Goal: Obtain resource: Obtain resource

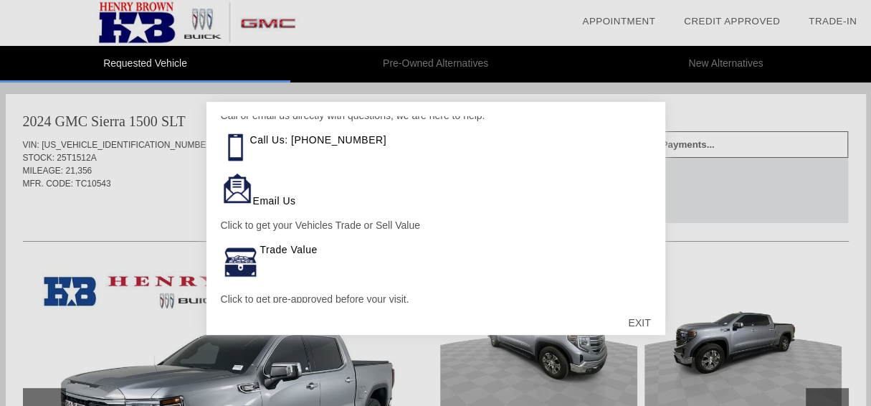
scroll to position [71, 0]
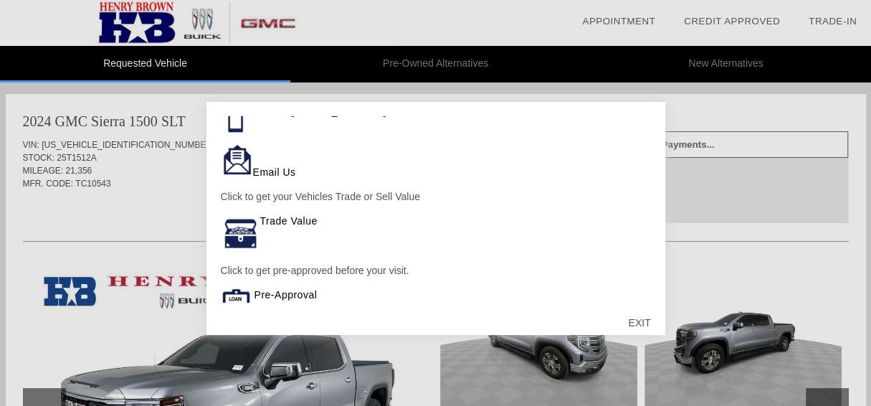
click at [645, 320] on div "EXIT" at bounding box center [639, 322] width 51 height 43
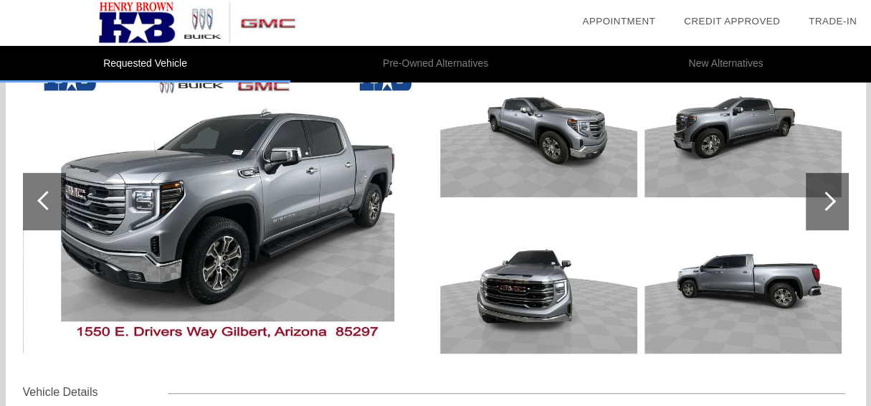
scroll to position [143, 0]
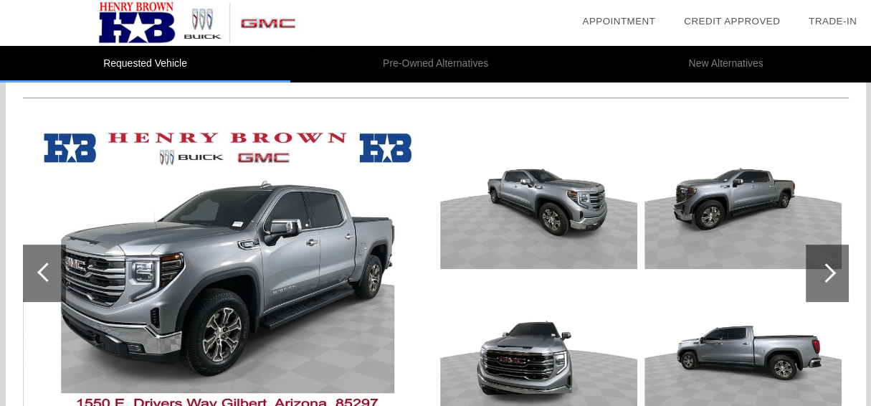
click at [305, 295] on img at bounding box center [226, 273] width 407 height 304
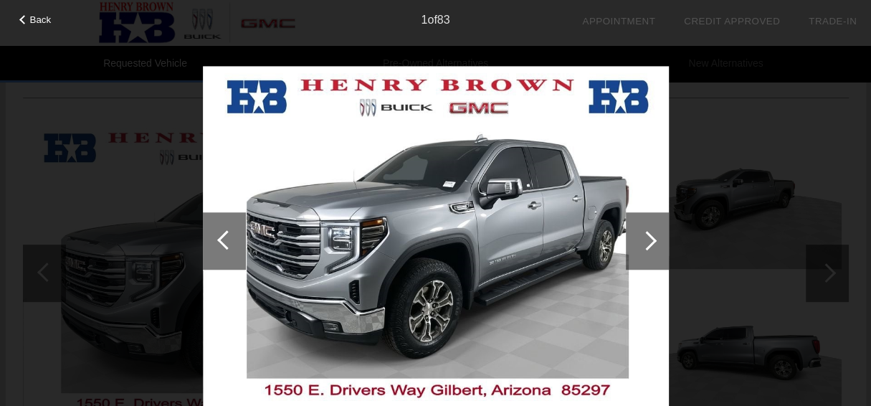
click at [659, 241] on div at bounding box center [647, 240] width 43 height 57
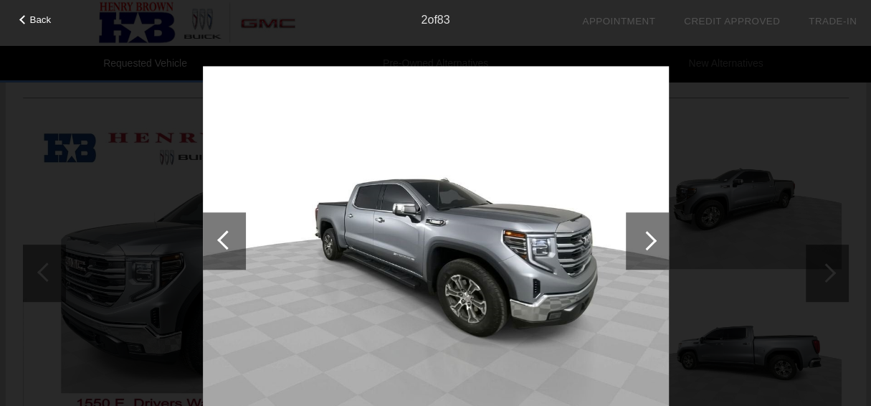
click at [659, 241] on div at bounding box center [647, 240] width 43 height 57
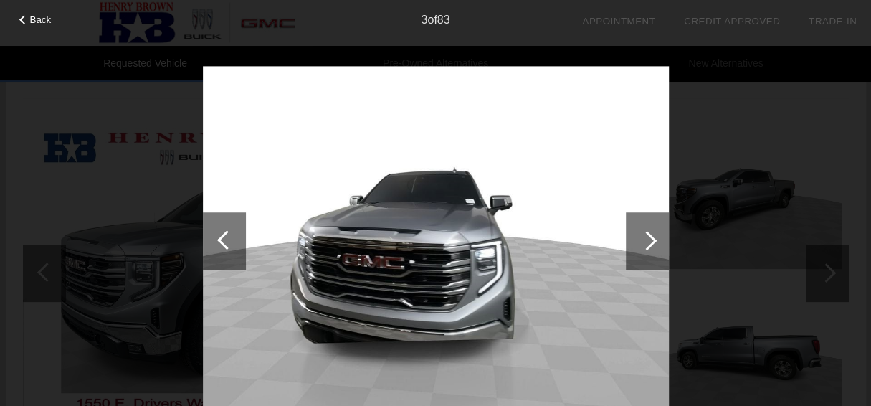
click at [659, 241] on div at bounding box center [647, 240] width 43 height 57
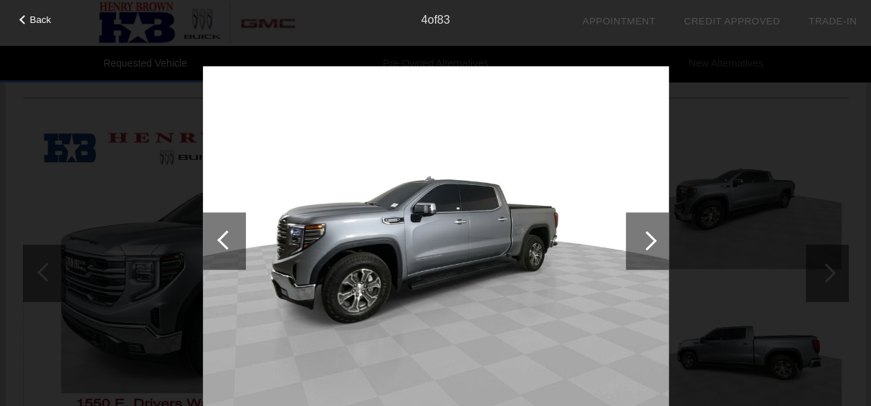
click at [659, 241] on div at bounding box center [647, 240] width 43 height 57
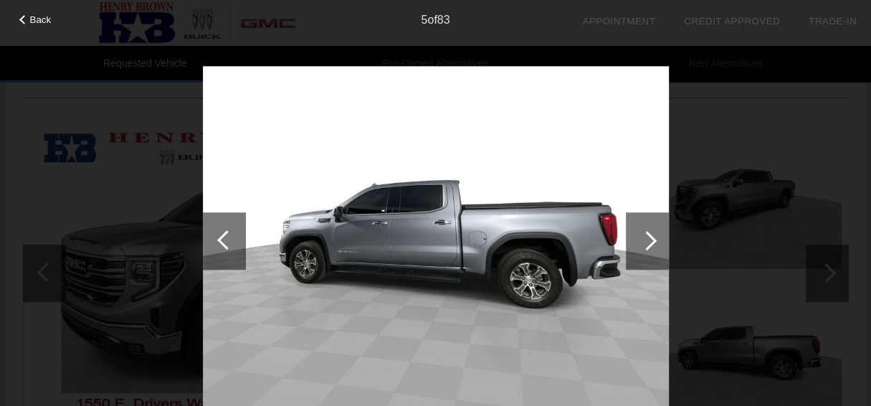
click at [659, 241] on div at bounding box center [647, 240] width 43 height 57
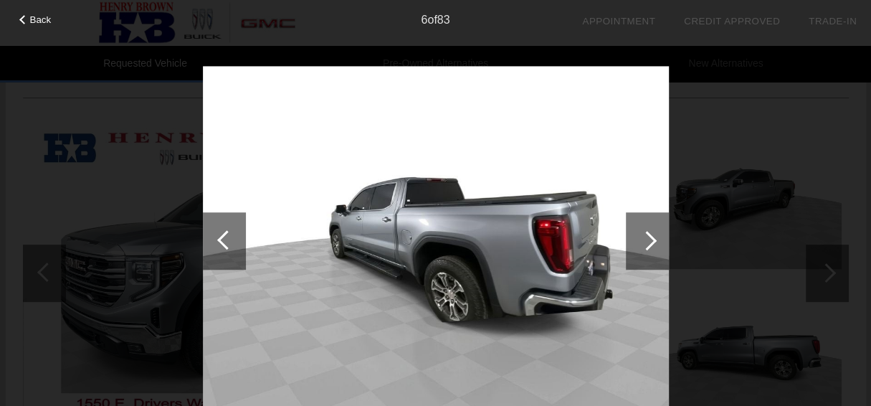
click at [659, 241] on div at bounding box center [647, 240] width 43 height 57
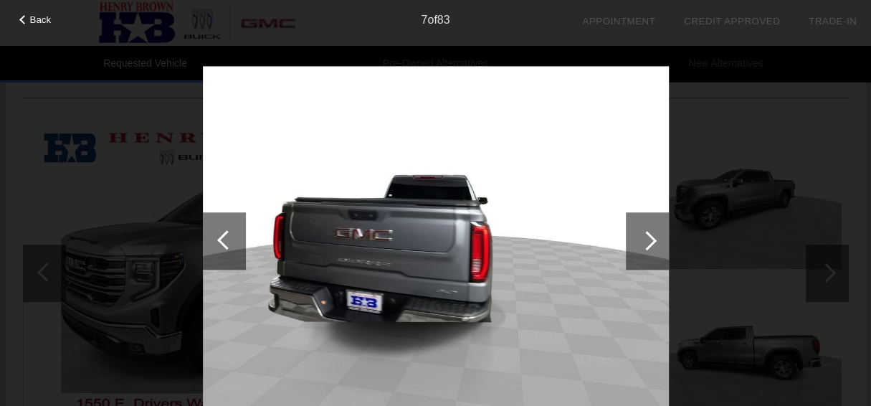
click at [659, 241] on div at bounding box center [647, 240] width 43 height 57
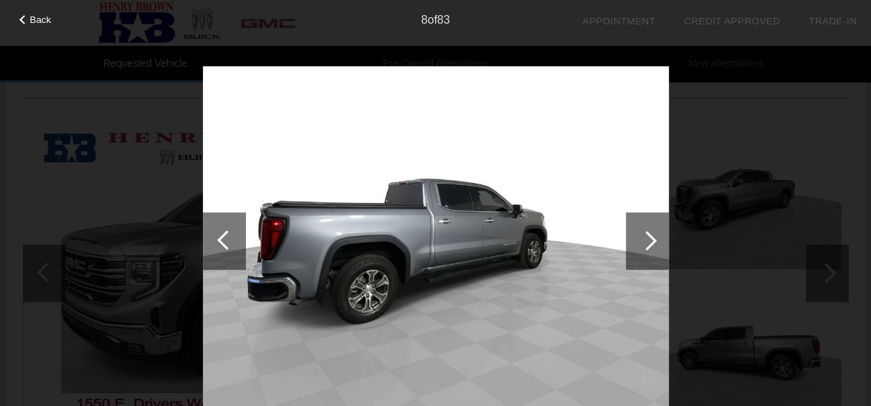
click at [659, 241] on div at bounding box center [647, 240] width 43 height 57
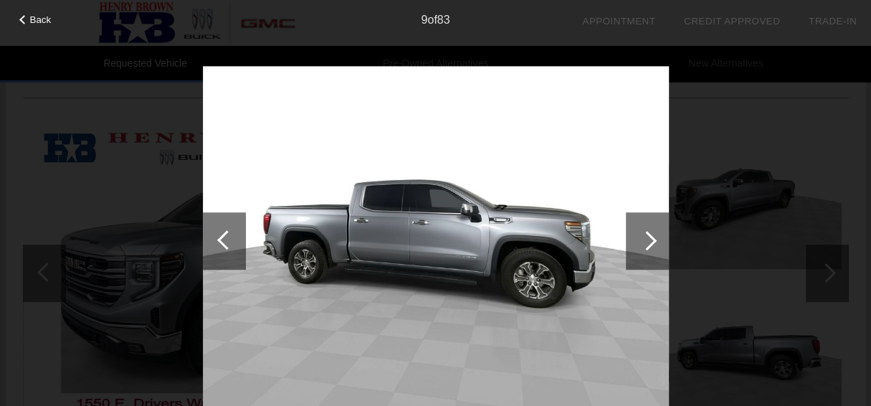
click at [659, 241] on div at bounding box center [647, 240] width 43 height 57
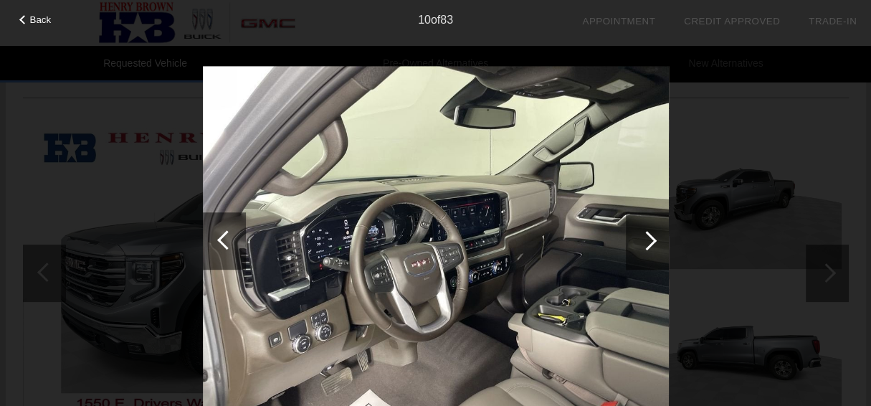
click at [659, 241] on div at bounding box center [647, 240] width 43 height 57
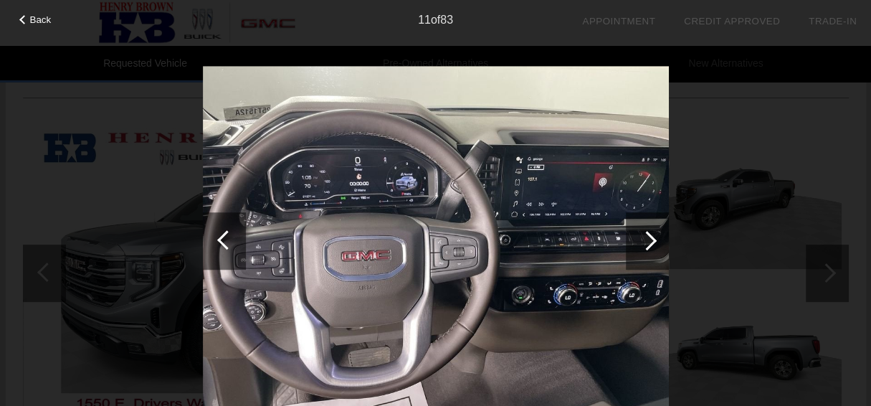
click at [659, 241] on div at bounding box center [647, 240] width 43 height 57
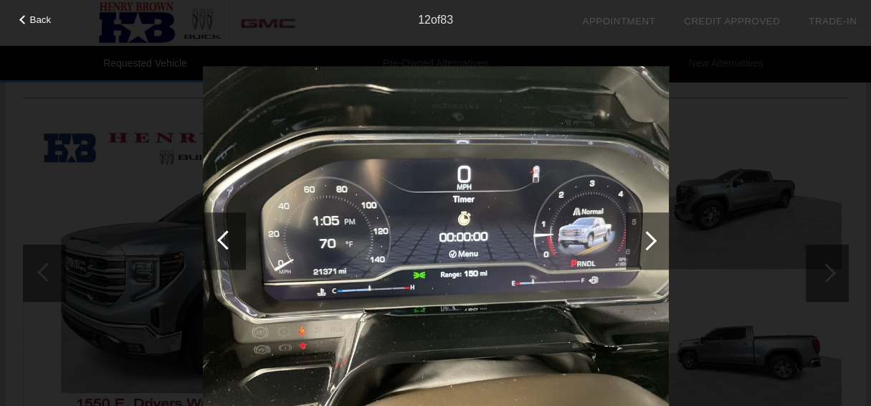
click at [659, 241] on div at bounding box center [647, 240] width 43 height 57
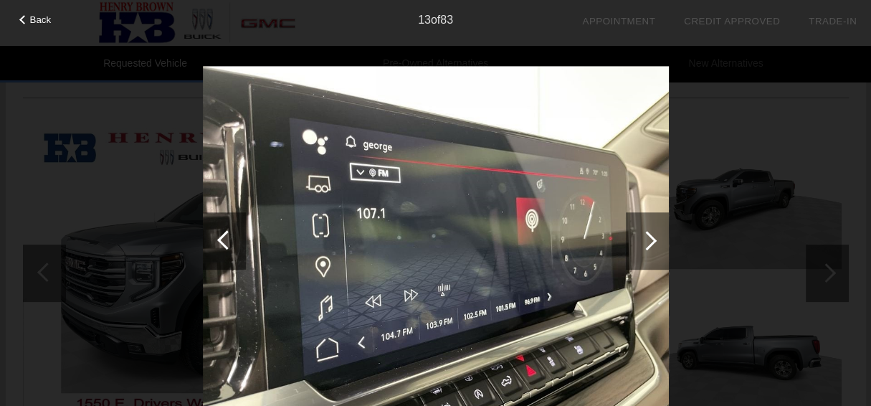
click at [659, 241] on div at bounding box center [647, 240] width 43 height 57
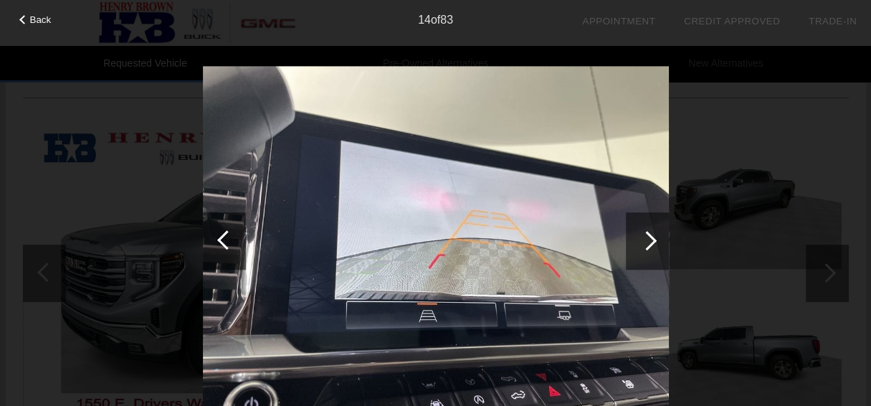
click at [659, 240] on div at bounding box center [647, 240] width 43 height 57
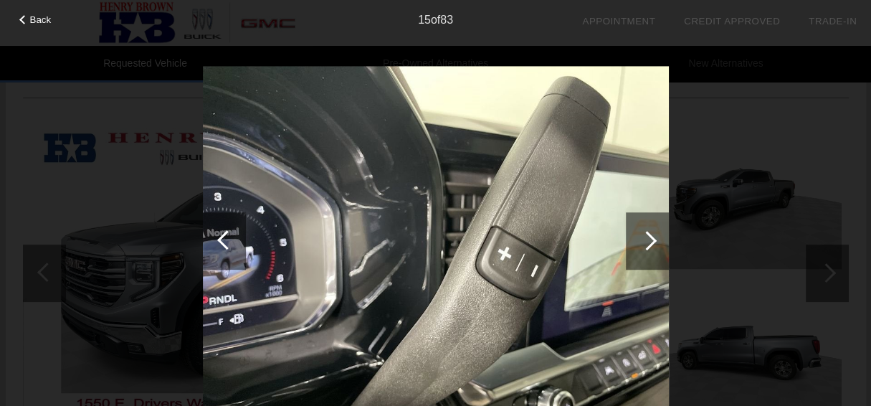
click at [659, 240] on div at bounding box center [647, 240] width 43 height 57
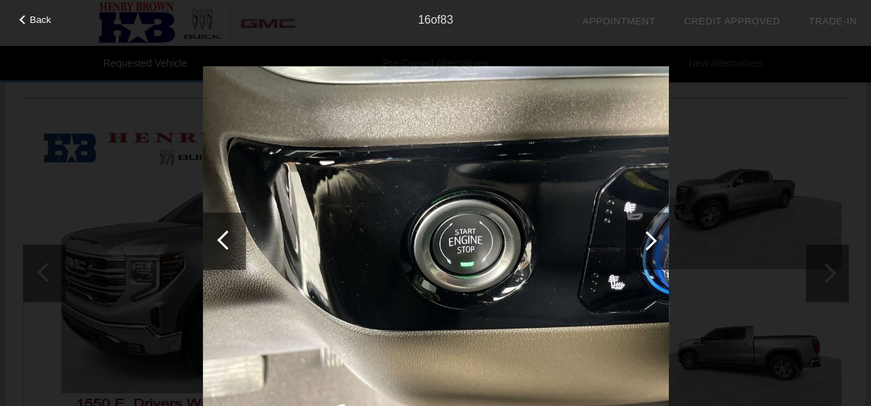
click at [659, 240] on div at bounding box center [647, 240] width 43 height 57
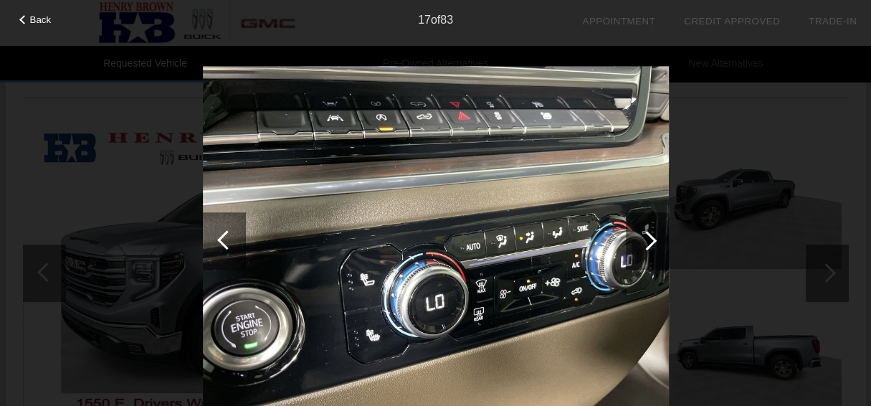
click at [659, 239] on div at bounding box center [647, 240] width 43 height 57
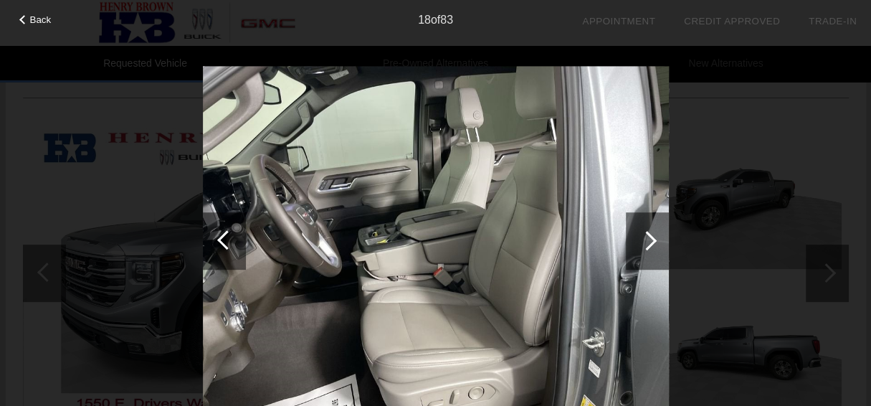
click at [659, 239] on div at bounding box center [647, 240] width 43 height 57
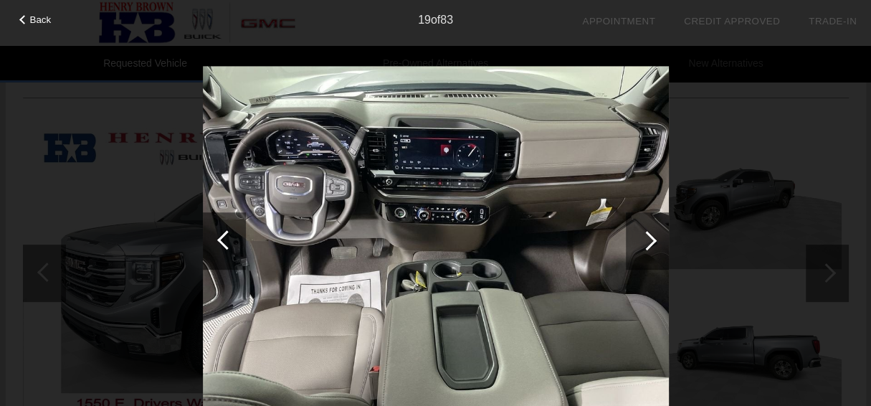
click at [659, 239] on div at bounding box center [647, 240] width 43 height 57
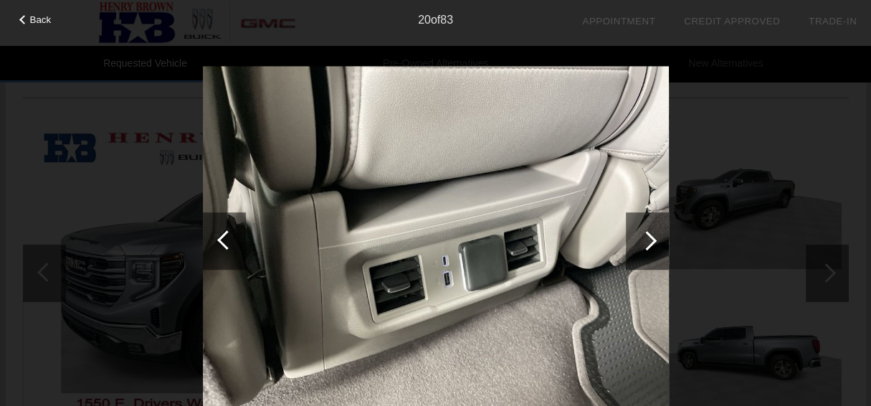
click at [659, 239] on div at bounding box center [647, 240] width 43 height 57
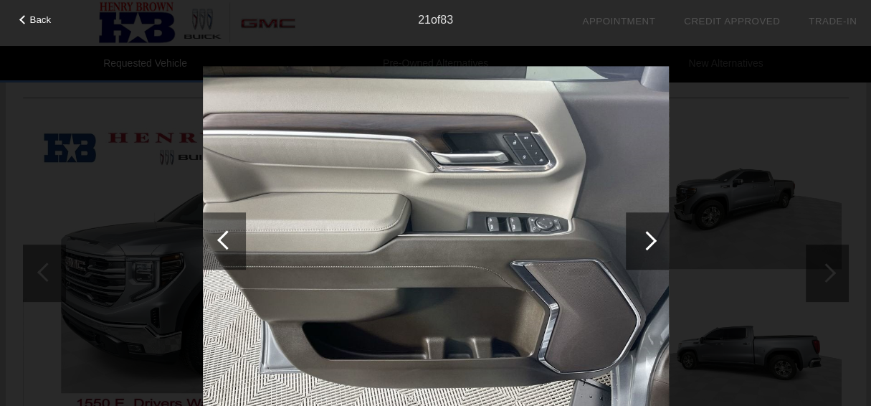
click at [659, 239] on div at bounding box center [647, 240] width 43 height 57
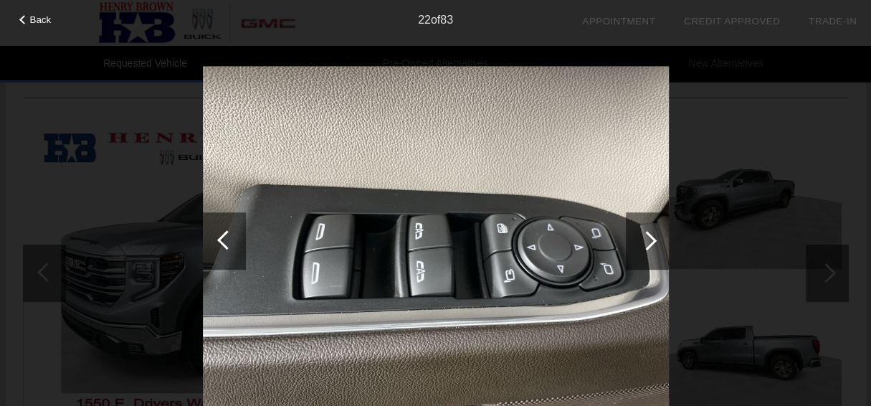
click at [659, 239] on div at bounding box center [647, 240] width 43 height 57
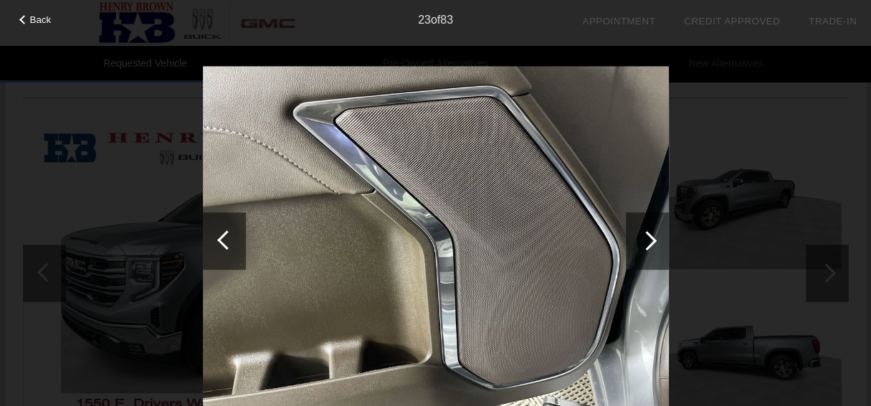
click at [659, 239] on div at bounding box center [647, 240] width 43 height 57
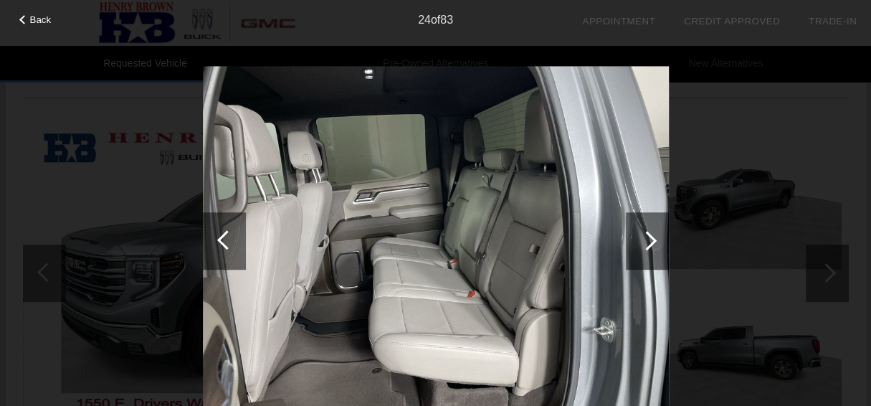
click at [659, 239] on div at bounding box center [647, 240] width 43 height 57
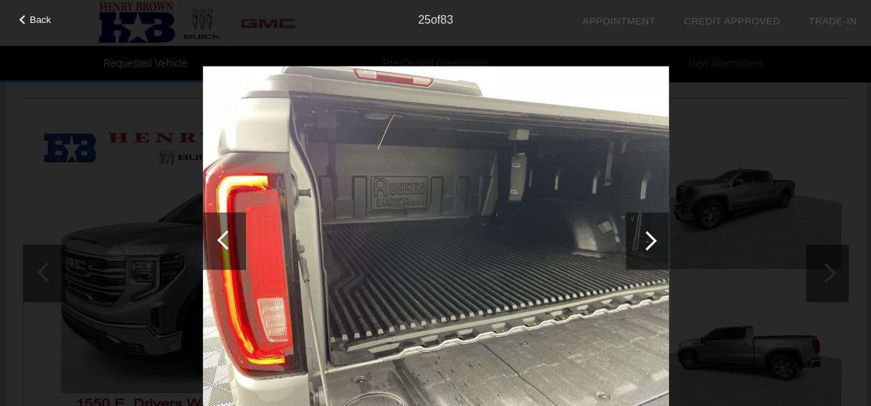
click at [659, 239] on div at bounding box center [647, 240] width 43 height 57
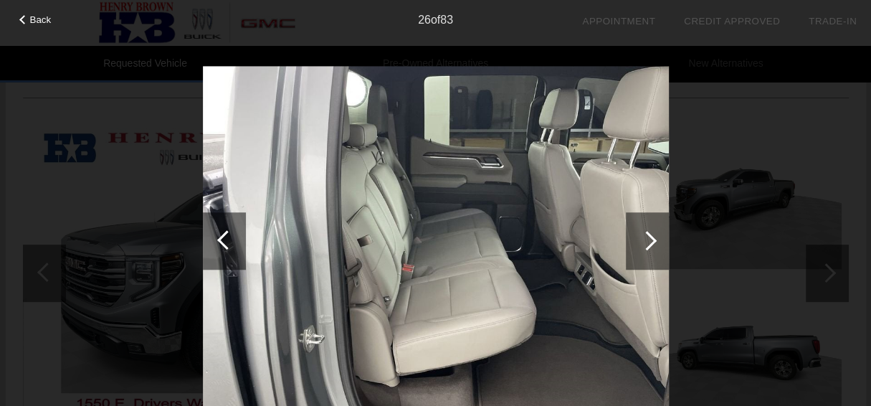
click at [659, 239] on div at bounding box center [647, 240] width 43 height 57
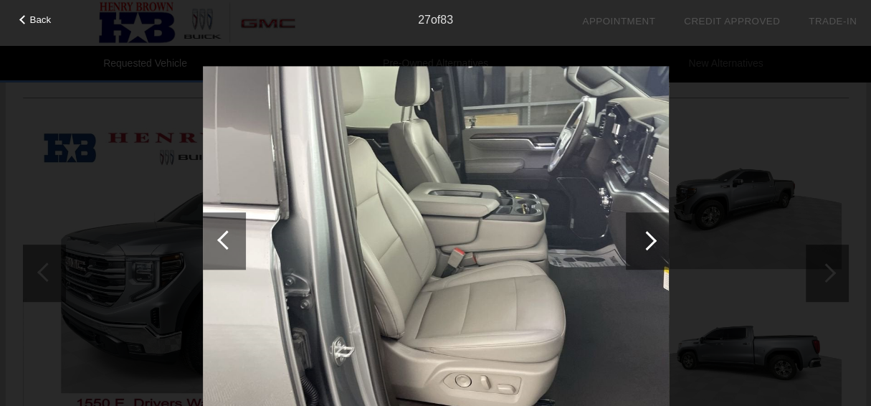
click at [659, 239] on div at bounding box center [647, 240] width 43 height 57
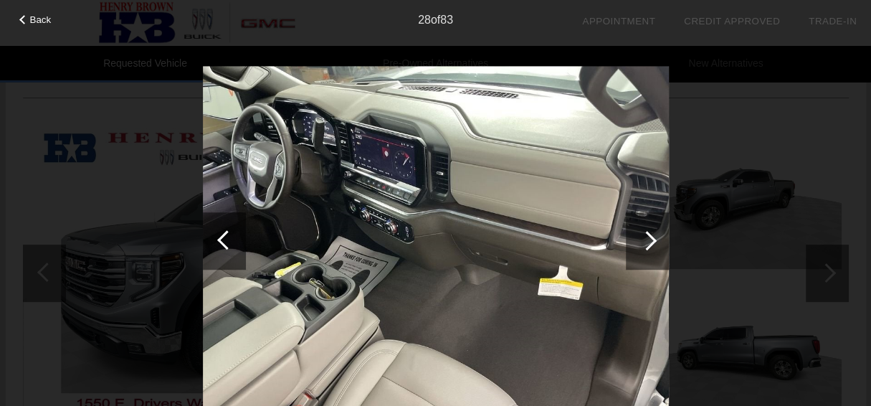
click at [659, 239] on div at bounding box center [647, 240] width 43 height 57
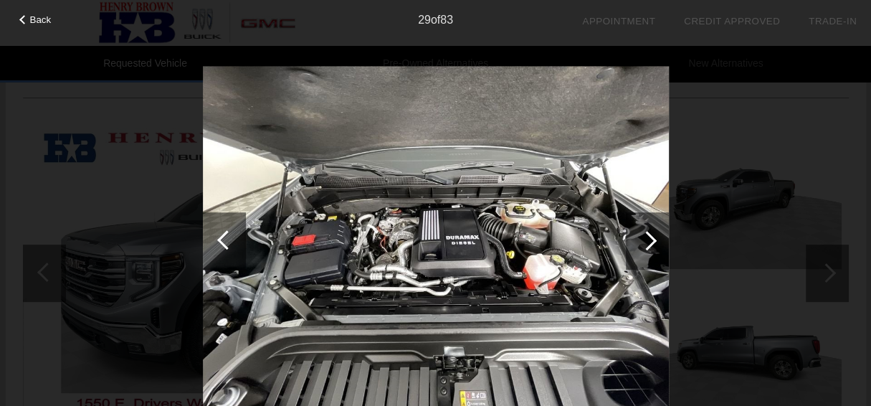
click at [659, 239] on div at bounding box center [647, 240] width 43 height 57
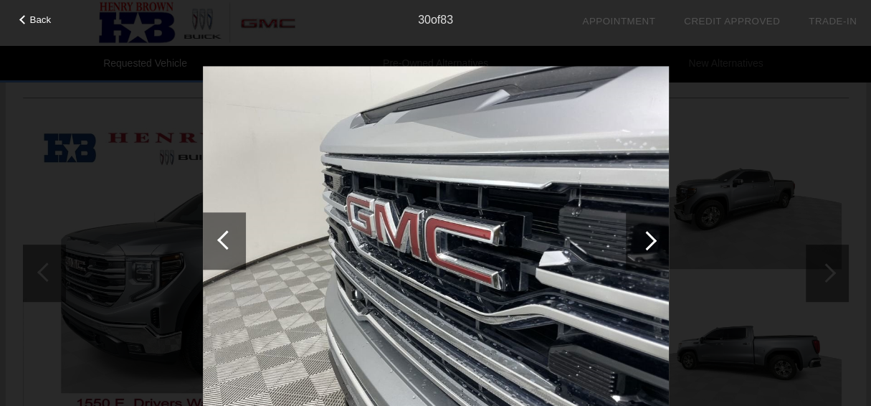
click at [659, 239] on div at bounding box center [647, 240] width 43 height 57
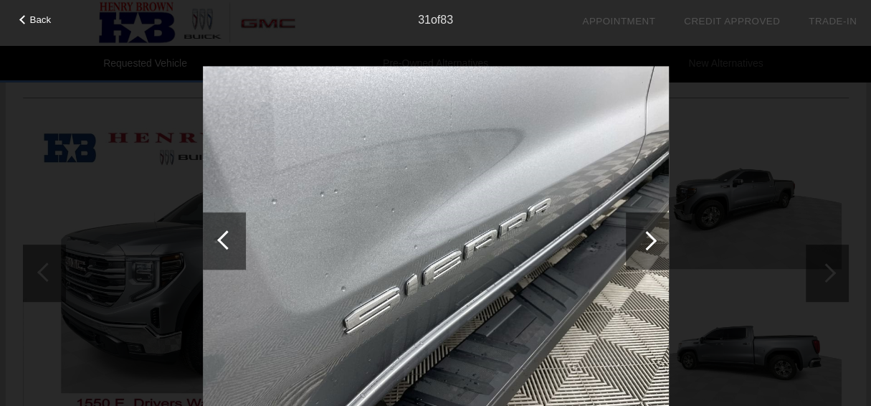
click at [659, 239] on div at bounding box center [647, 240] width 43 height 57
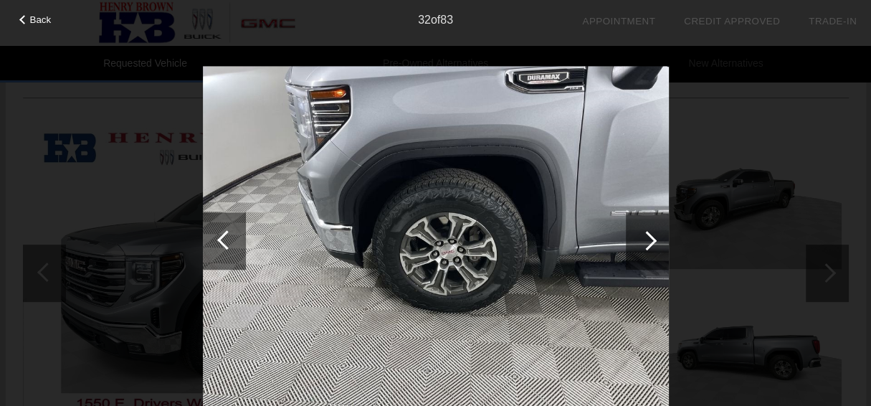
click at [659, 239] on div at bounding box center [647, 240] width 43 height 57
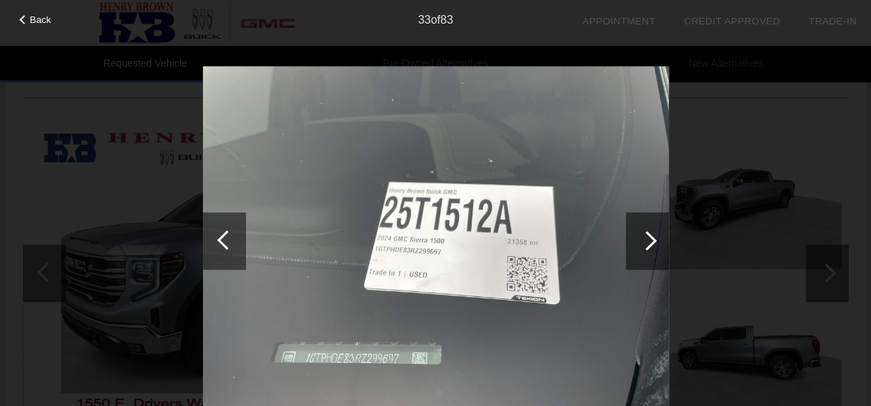
click at [659, 239] on div at bounding box center [647, 240] width 43 height 57
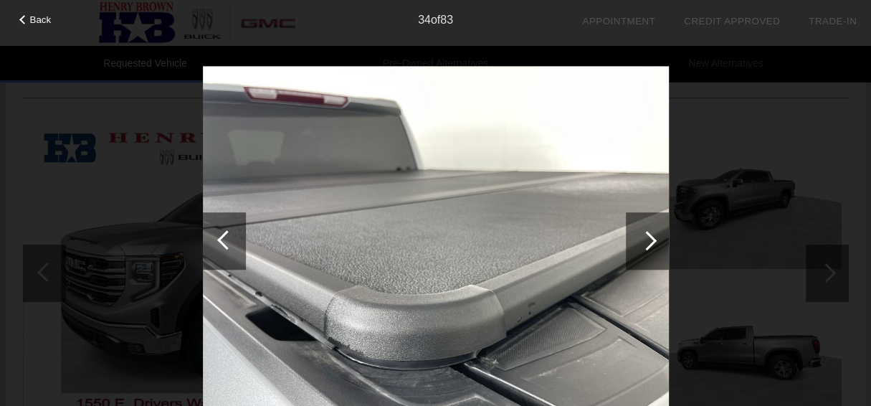
click at [659, 239] on div at bounding box center [647, 240] width 43 height 57
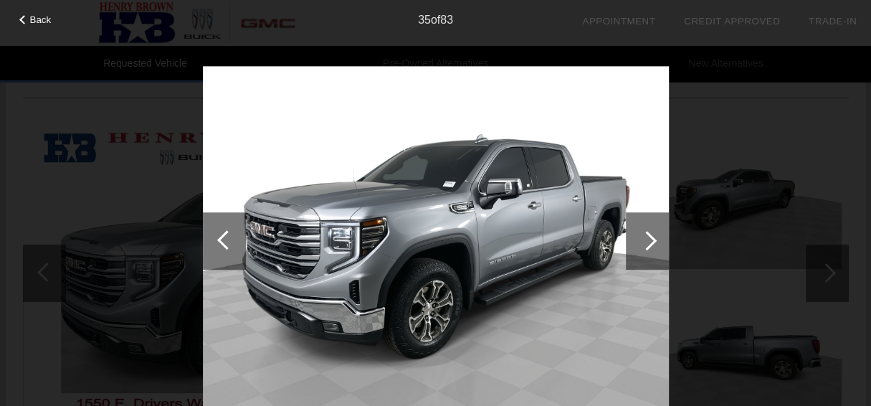
click at [659, 239] on div at bounding box center [647, 240] width 43 height 57
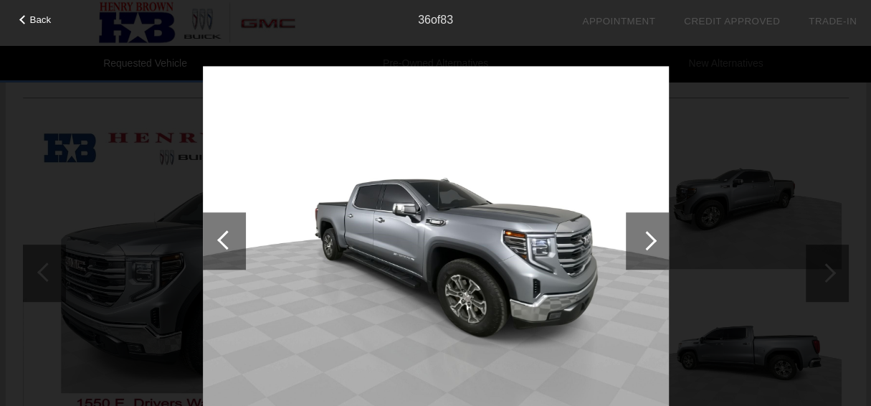
click at [659, 239] on div at bounding box center [647, 240] width 43 height 57
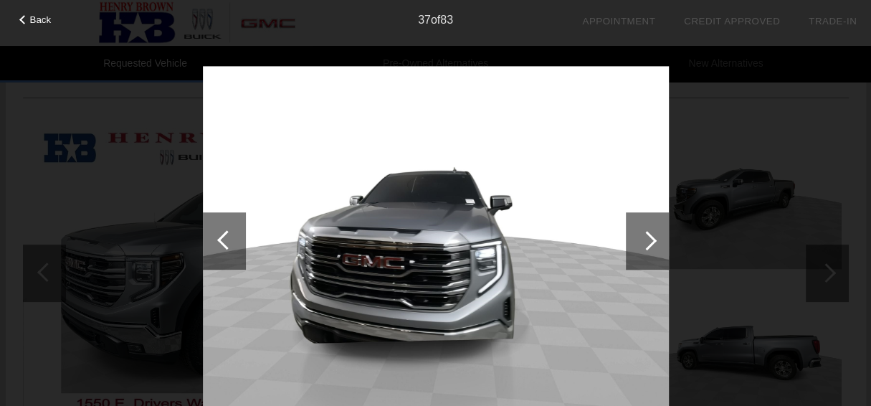
click at [659, 239] on div at bounding box center [647, 240] width 43 height 57
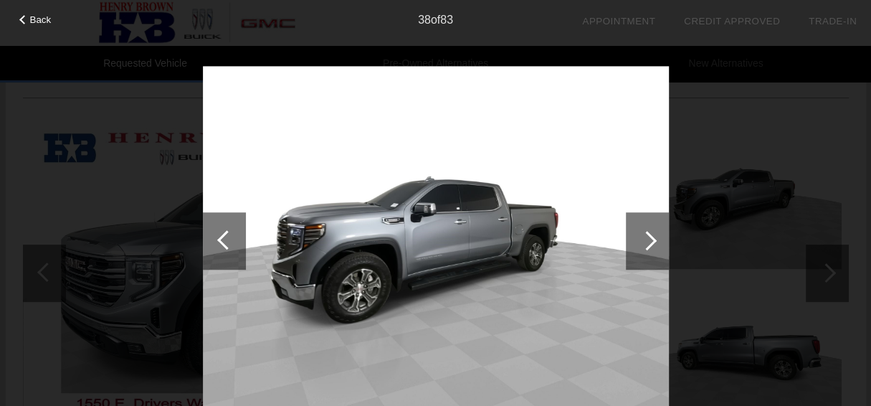
click at [659, 239] on div at bounding box center [647, 240] width 43 height 57
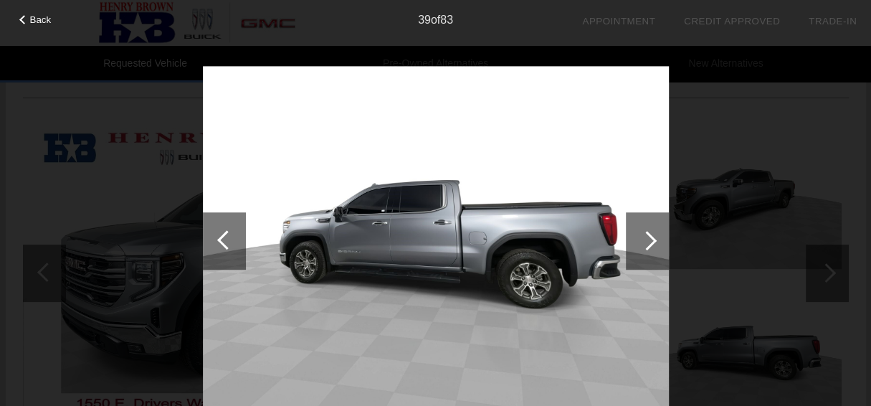
click at [660, 239] on div at bounding box center [647, 240] width 43 height 57
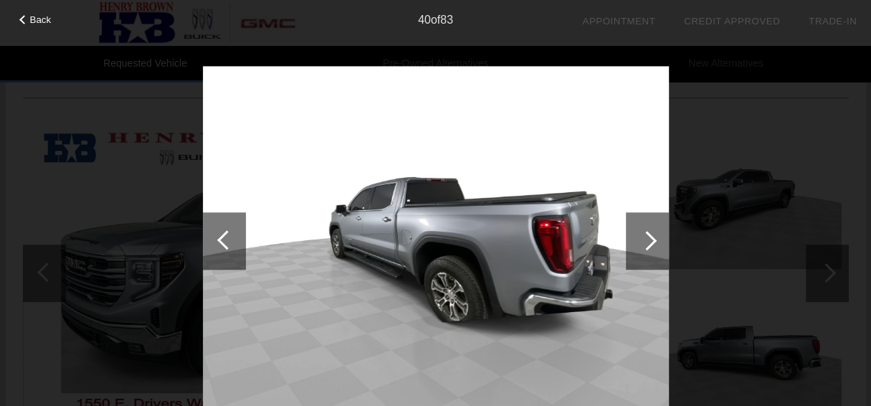
click at [660, 239] on div at bounding box center [647, 240] width 43 height 57
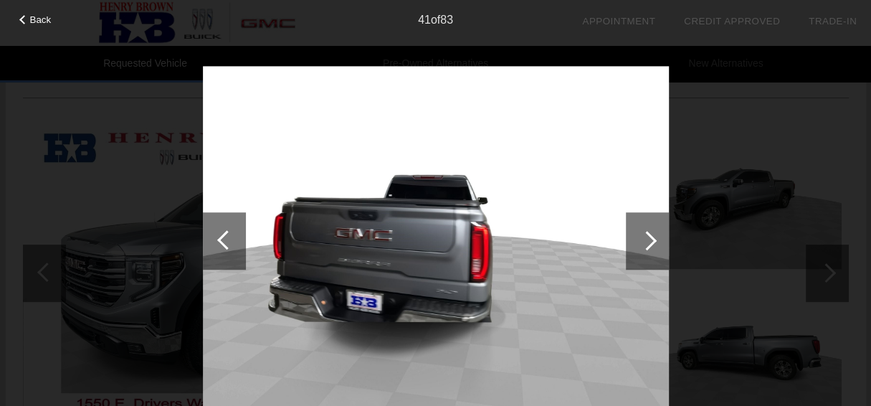
click at [658, 239] on div at bounding box center [647, 240] width 43 height 57
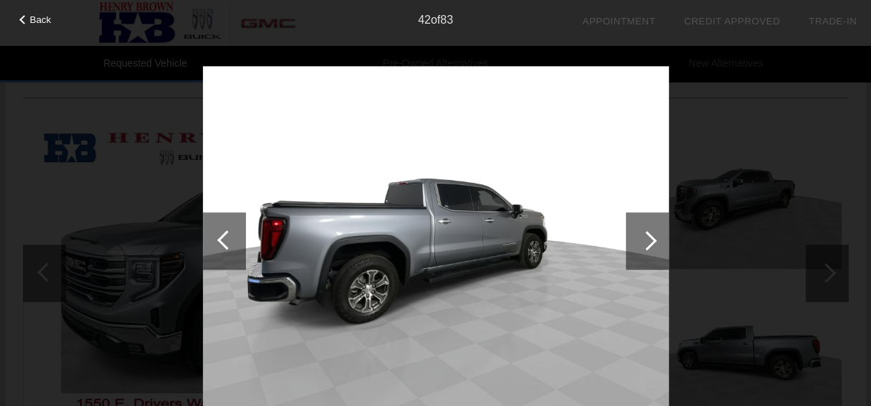
click at [658, 239] on div at bounding box center [647, 240] width 43 height 57
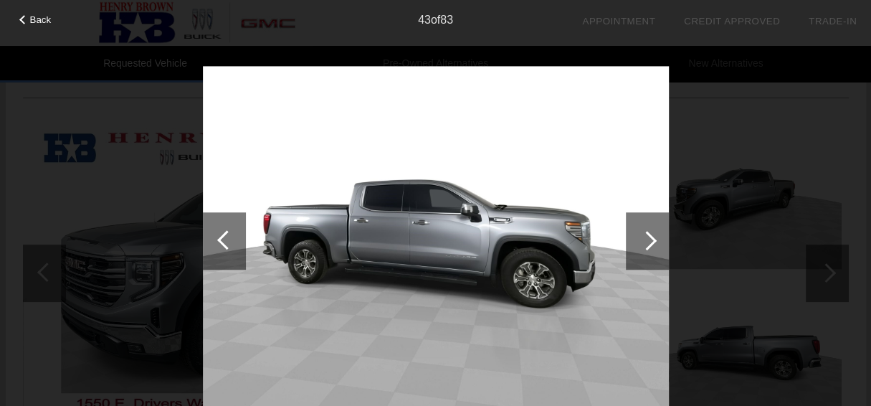
click at [658, 239] on div at bounding box center [647, 240] width 43 height 57
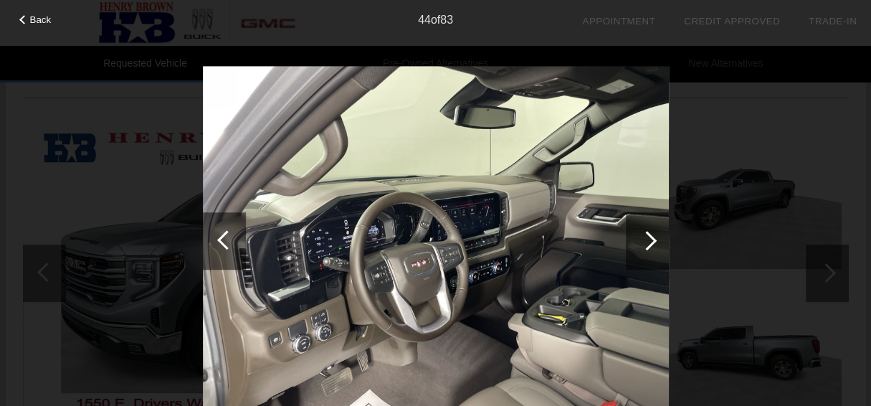
click at [658, 239] on div at bounding box center [647, 240] width 43 height 57
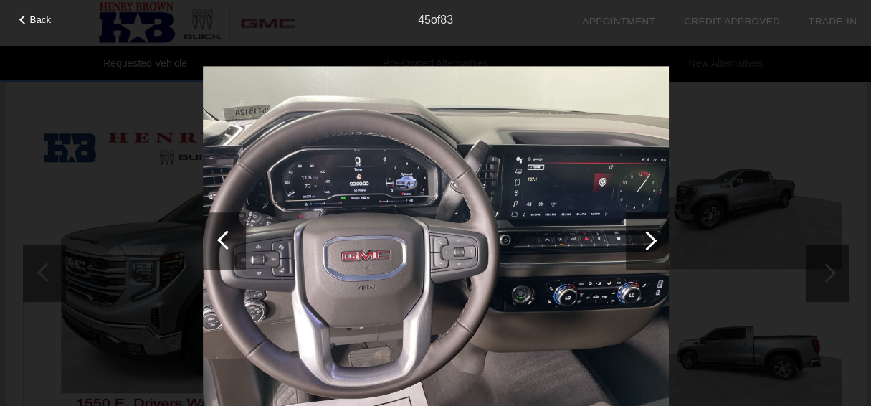
click at [42, 16] on span "Back" at bounding box center [41, 19] width 22 height 11
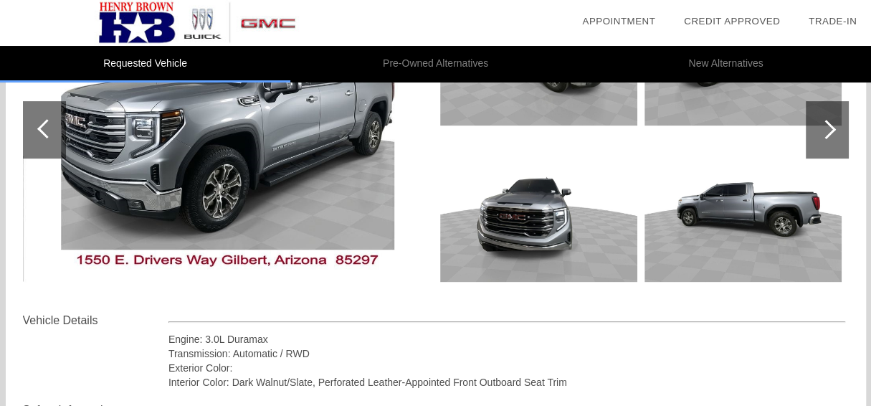
scroll to position [358, 0]
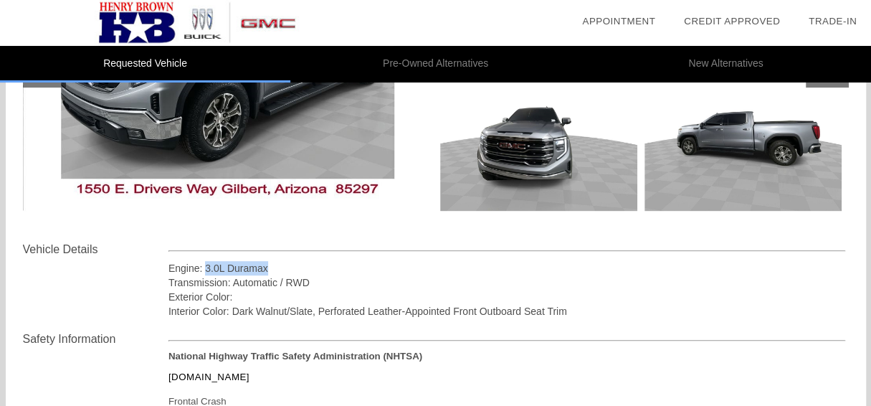
drag, startPoint x: 205, startPoint y: 264, endPoint x: 272, endPoint y: 263, distance: 67.4
click at [272, 263] on div "Engine: 3.0L Duramax" at bounding box center [507, 268] width 678 height 14
copy div "3.0L Duramax"
